Goal: Task Accomplishment & Management: Manage account settings

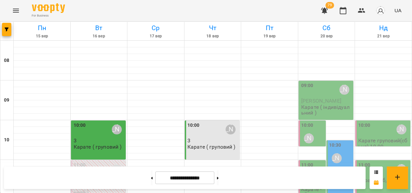
scroll to position [297, 0]
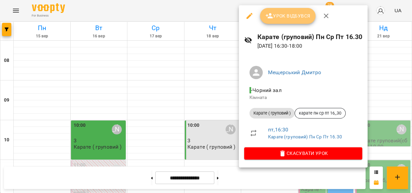
click at [271, 16] on icon "button" at bounding box center [270, 16] width 8 height 8
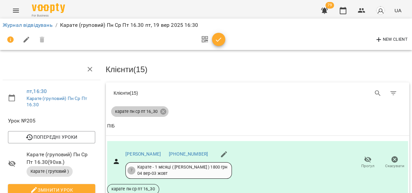
click at [161, 111] on icon at bounding box center [163, 112] width 6 height 6
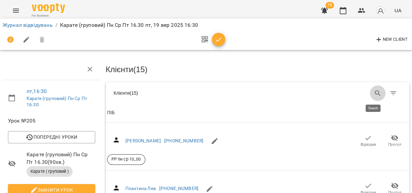
click at [375, 91] on icon "Search" at bounding box center [378, 94] width 6 height 6
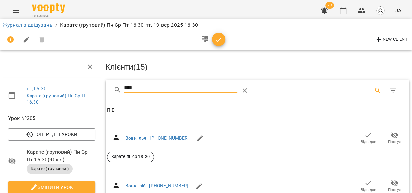
scroll to position [61, 0]
type input "****"
drag, startPoint x: 364, startPoint y: 123, endPoint x: 311, endPoint y: 114, distance: 53.6
click at [364, 180] on icon "button" at bounding box center [368, 184] width 8 height 8
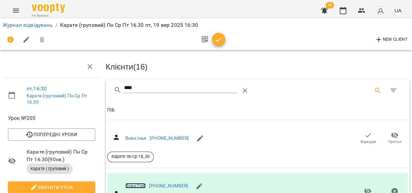
click at [138, 184] on link "Вовк Гліб" at bounding box center [135, 186] width 20 height 5
click at [23, 24] on link "Журнал відвідувань" at bounding box center [28, 25] width 50 height 6
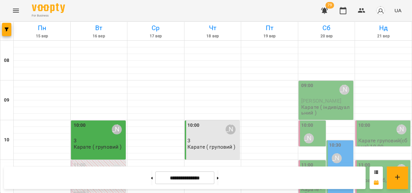
scroll to position [295, 0]
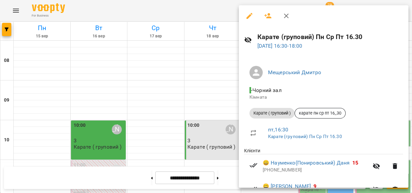
click at [251, 13] on button "button" at bounding box center [250, 16] width 16 height 16
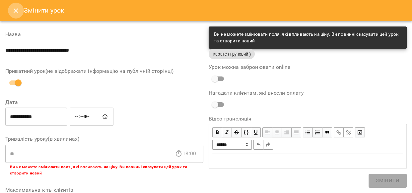
click at [13, 9] on icon "Close" at bounding box center [16, 11] width 8 height 8
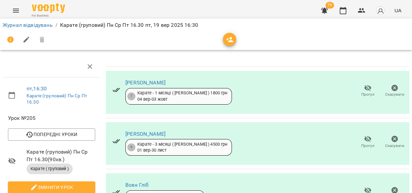
scroll to position [343, 0]
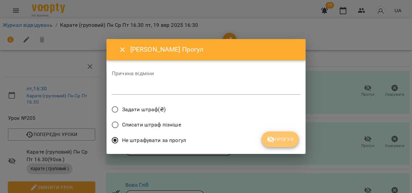
click at [287, 137] on span "Прогул" at bounding box center [280, 140] width 27 height 8
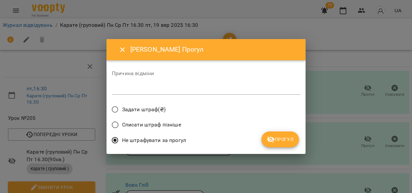
click at [282, 138] on span "Прогул" at bounding box center [280, 140] width 27 height 8
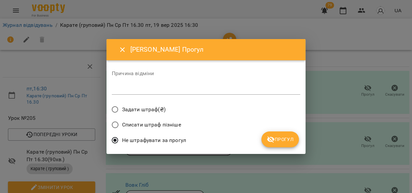
click at [283, 141] on span "Прогул" at bounding box center [280, 140] width 27 height 8
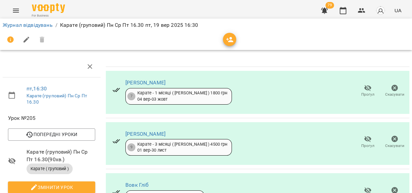
scroll to position [494, 0]
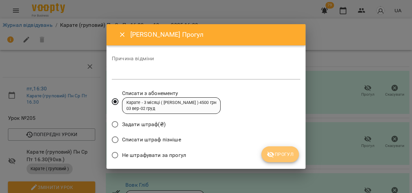
click at [290, 152] on span "Прогул" at bounding box center [280, 155] width 27 height 8
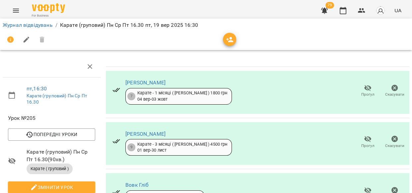
scroll to position [584, 0]
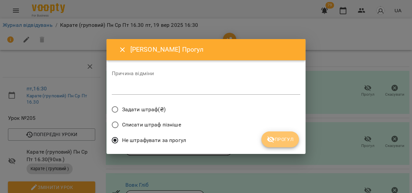
click at [282, 139] on span "Прогул" at bounding box center [280, 140] width 27 height 8
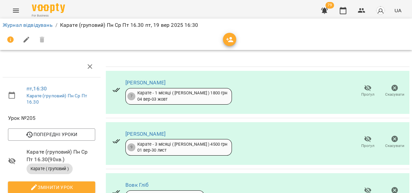
scroll to position [656, 0]
click at [43, 26] on link "Журнал відвідувань" at bounding box center [28, 25] width 50 height 6
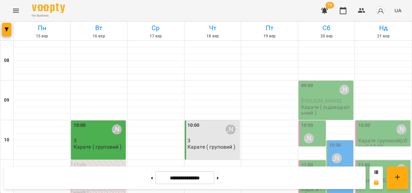
scroll to position [298, 0]
click at [323, 10] on icon "button" at bounding box center [325, 11] width 8 height 8
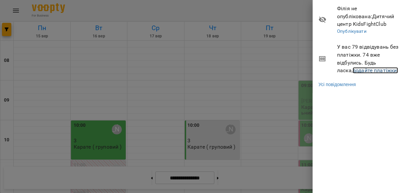
click at [353, 70] on link "додайте платіжки!" at bounding box center [376, 70] width 46 height 6
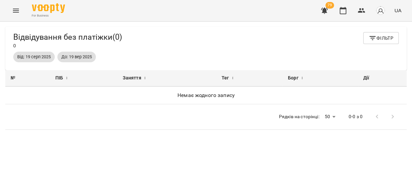
click at [16, 9] on icon "Menu" at bounding box center [16, 11] width 8 height 8
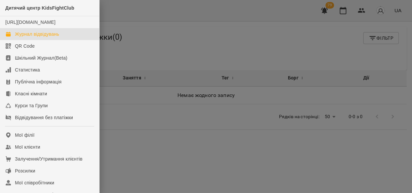
click at [32, 38] on div "Журнал відвідувань" at bounding box center [37, 34] width 44 height 7
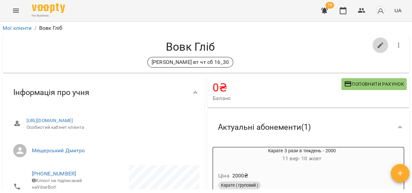
click at [378, 45] on icon "button" at bounding box center [381, 45] width 8 height 8
select select "**"
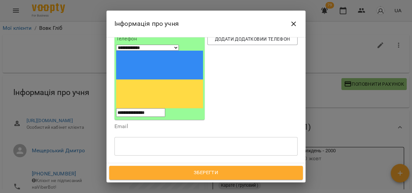
scroll to position [72, 0]
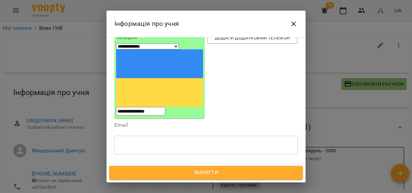
click at [181, 173] on div at bounding box center [184, 177] width 7 height 8
click at [165, 173] on div "Надрукуйте або оберіть..." at bounding box center [145, 176] width 55 height 7
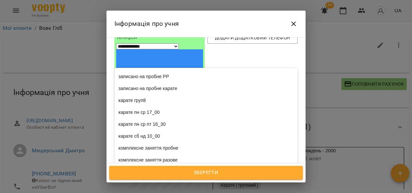
scroll to position [178, 0]
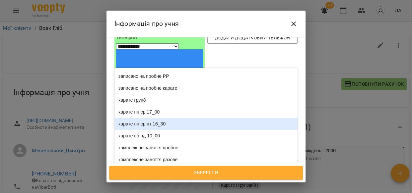
click at [156, 118] on div "карате пн ср пт 16_30" at bounding box center [205, 124] width 183 height 12
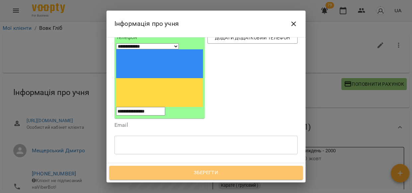
click at [179, 179] on button "Зберегти" at bounding box center [206, 173] width 194 height 14
